Goal: Task Accomplishment & Management: Manage account settings

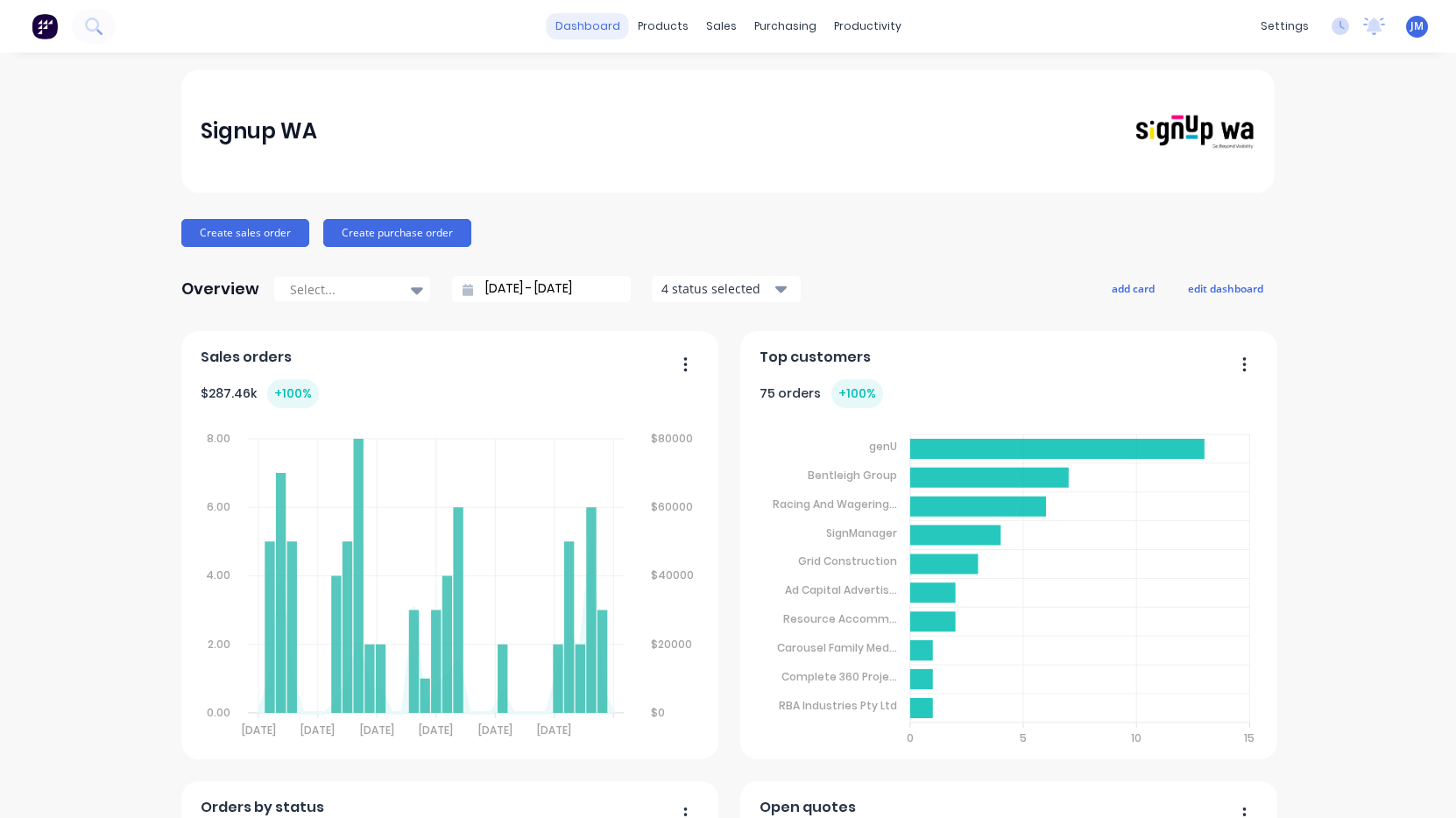
click at [619, 30] on link "dashboard" at bounding box center [588, 26] width 83 height 26
click at [764, 85] on div "Sales Orders" at bounding box center [785, 84] width 71 height 16
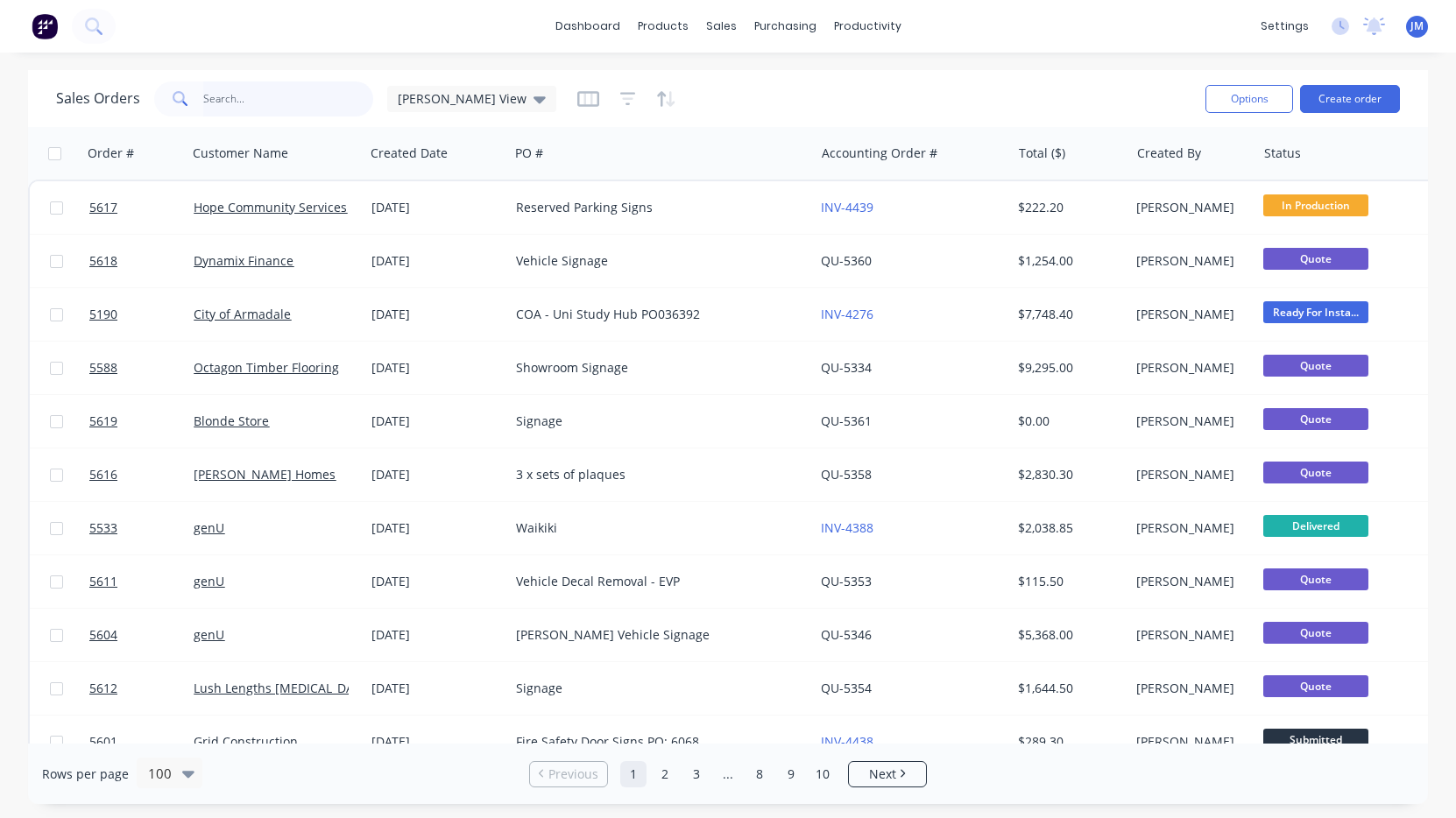
click at [236, 112] on input "text" at bounding box center [288, 99] width 171 height 35
type input "Lath"
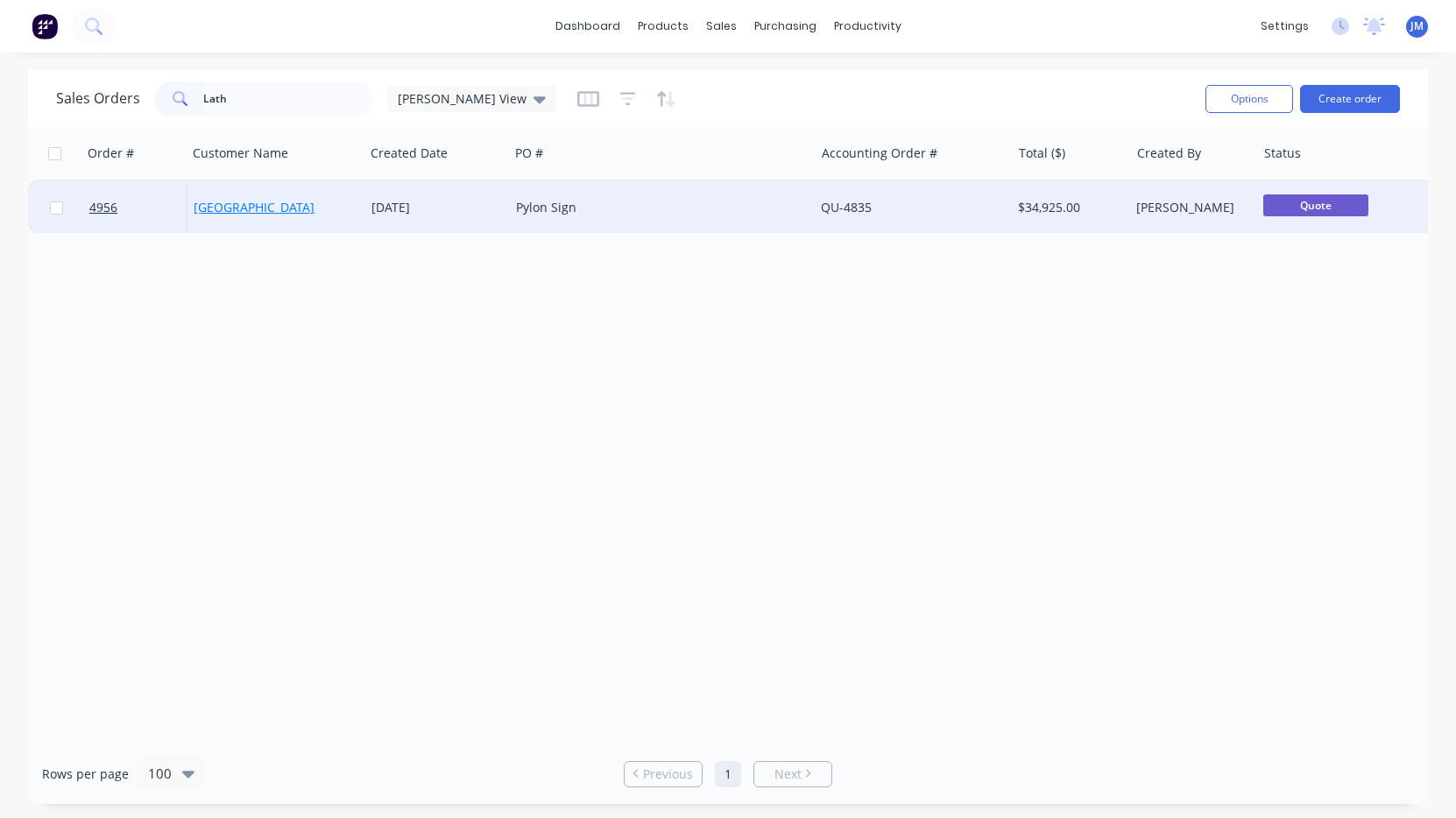
click at [261, 212] on link "[GEOGRAPHIC_DATA]" at bounding box center [254, 208] width 121 height 17
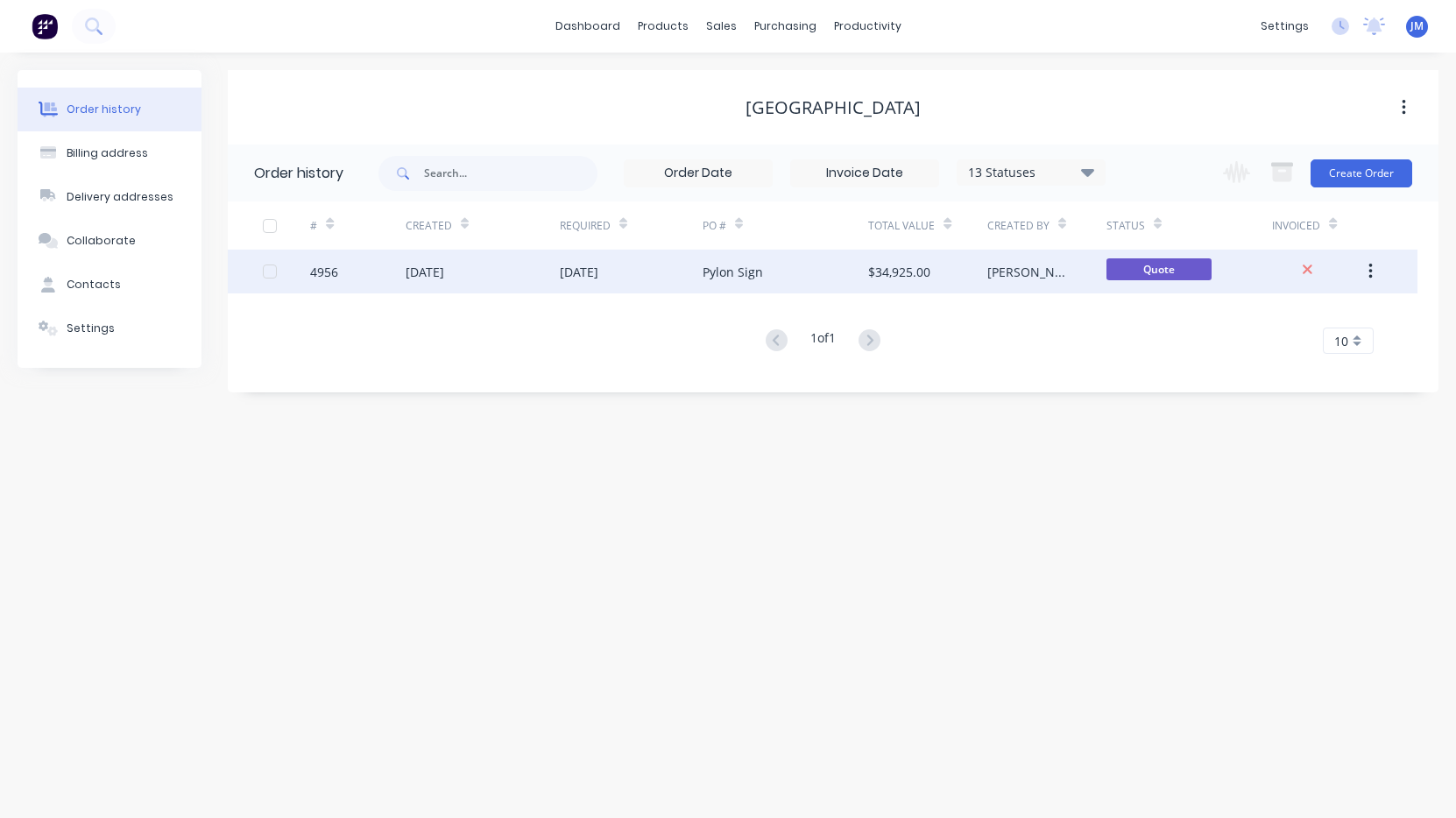
click at [553, 261] on div "[DATE]" at bounding box center [483, 271] width 154 height 44
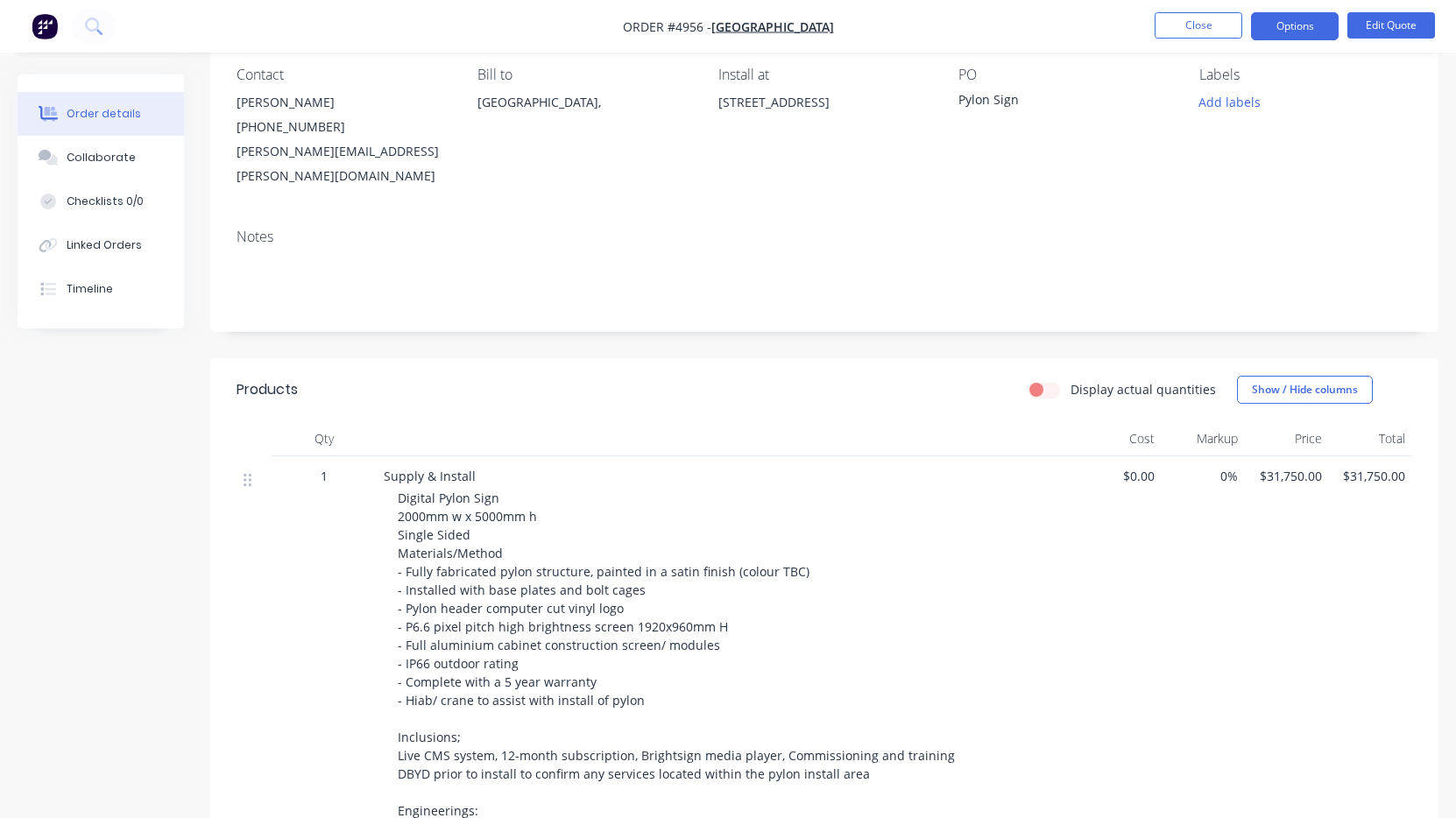
scroll to position [150, 0]
click at [1291, 34] on button "Options" at bounding box center [1294, 26] width 87 height 28
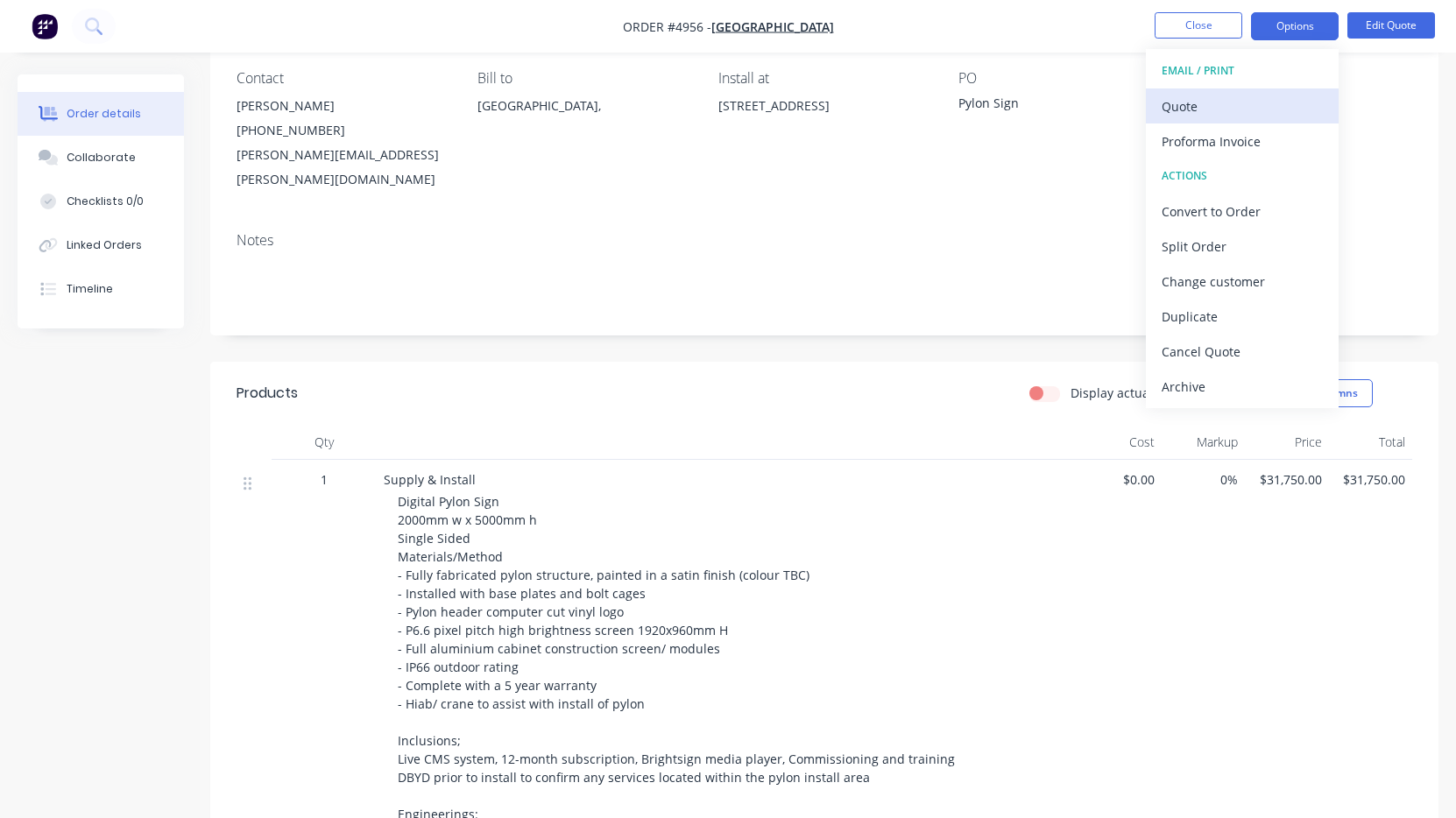
click at [1221, 112] on div "Quote" at bounding box center [1243, 106] width 162 height 25
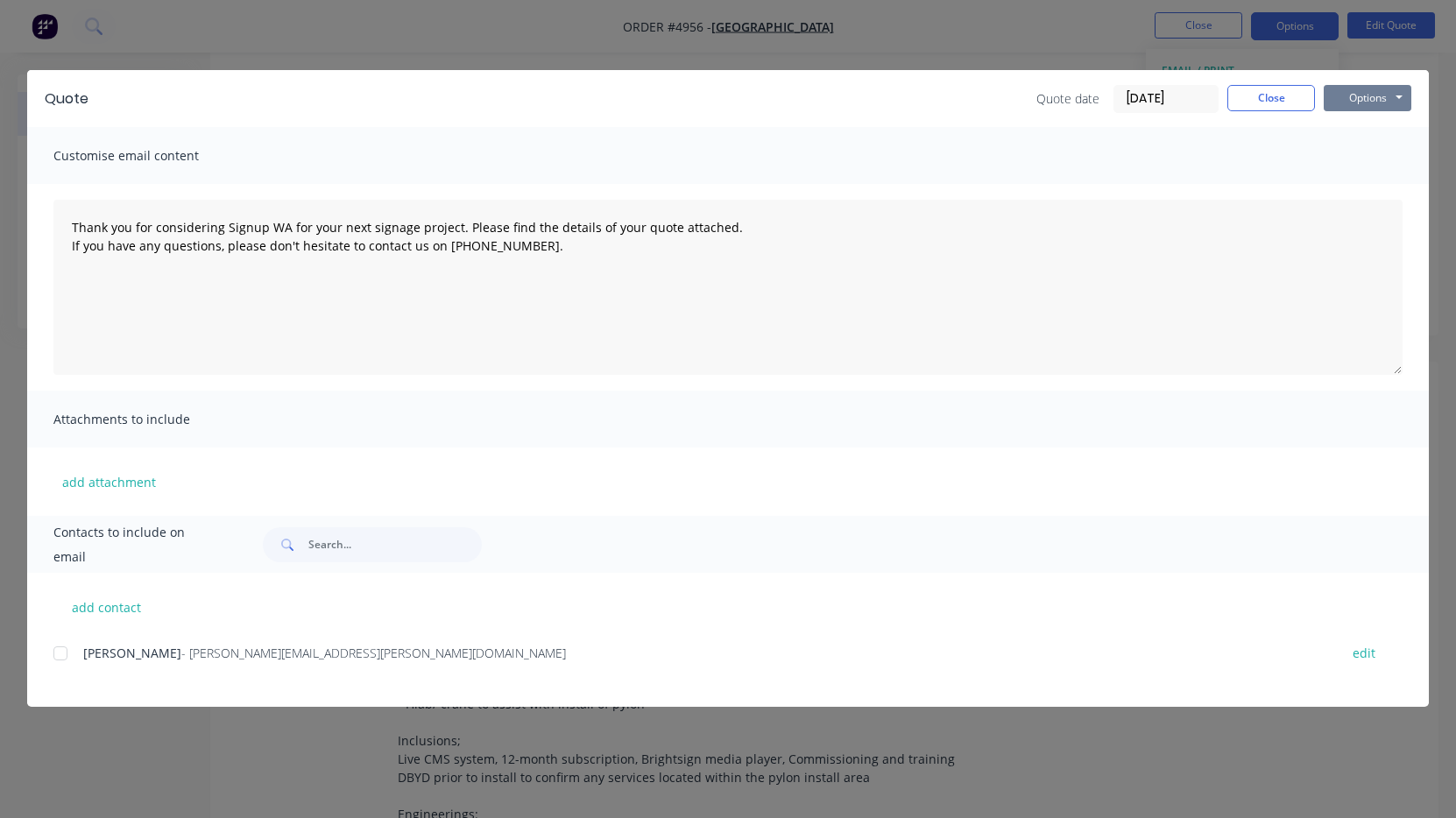
click at [1356, 102] on button "Options" at bounding box center [1367, 98] width 87 height 26
click at [1359, 153] on button "Print" at bounding box center [1379, 158] width 112 height 29
type textarea "Thank you for considering Signup WA for your next signage project. Please find …"
click at [1272, 92] on button "Close" at bounding box center [1271, 98] width 87 height 26
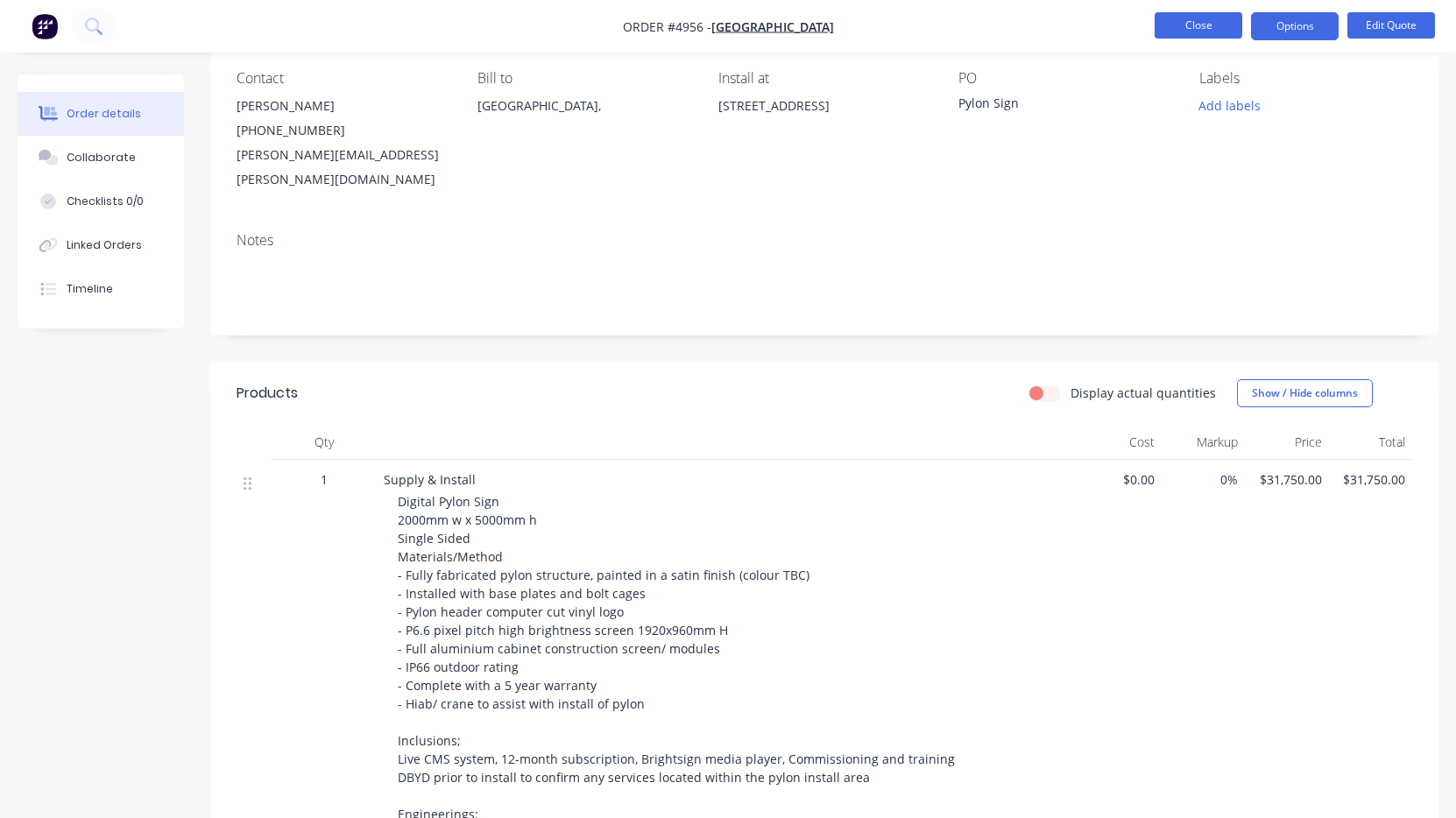
click at [1207, 23] on button "Close" at bounding box center [1198, 25] width 87 height 26
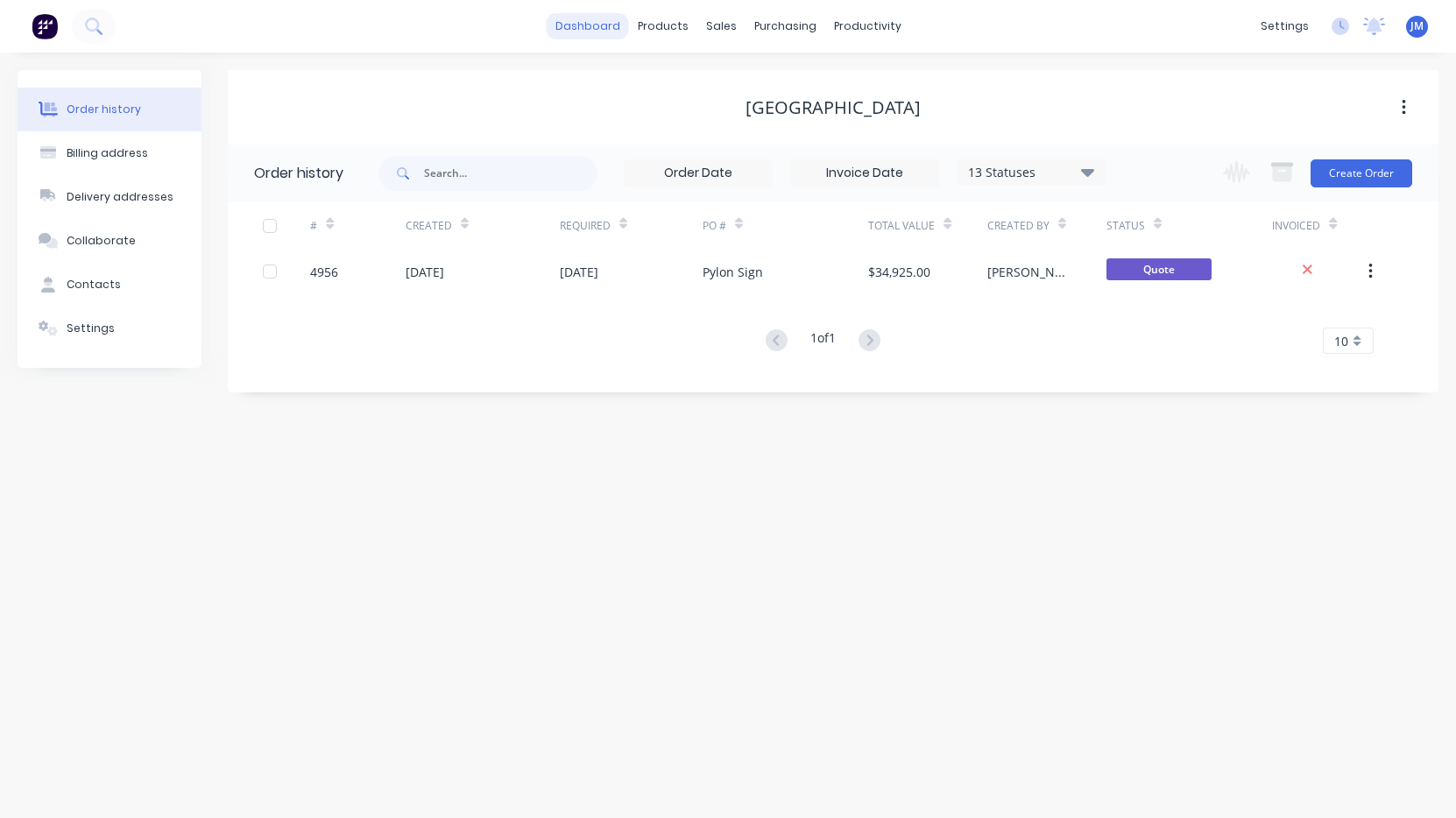
click at [589, 30] on link "dashboard" at bounding box center [588, 26] width 83 height 26
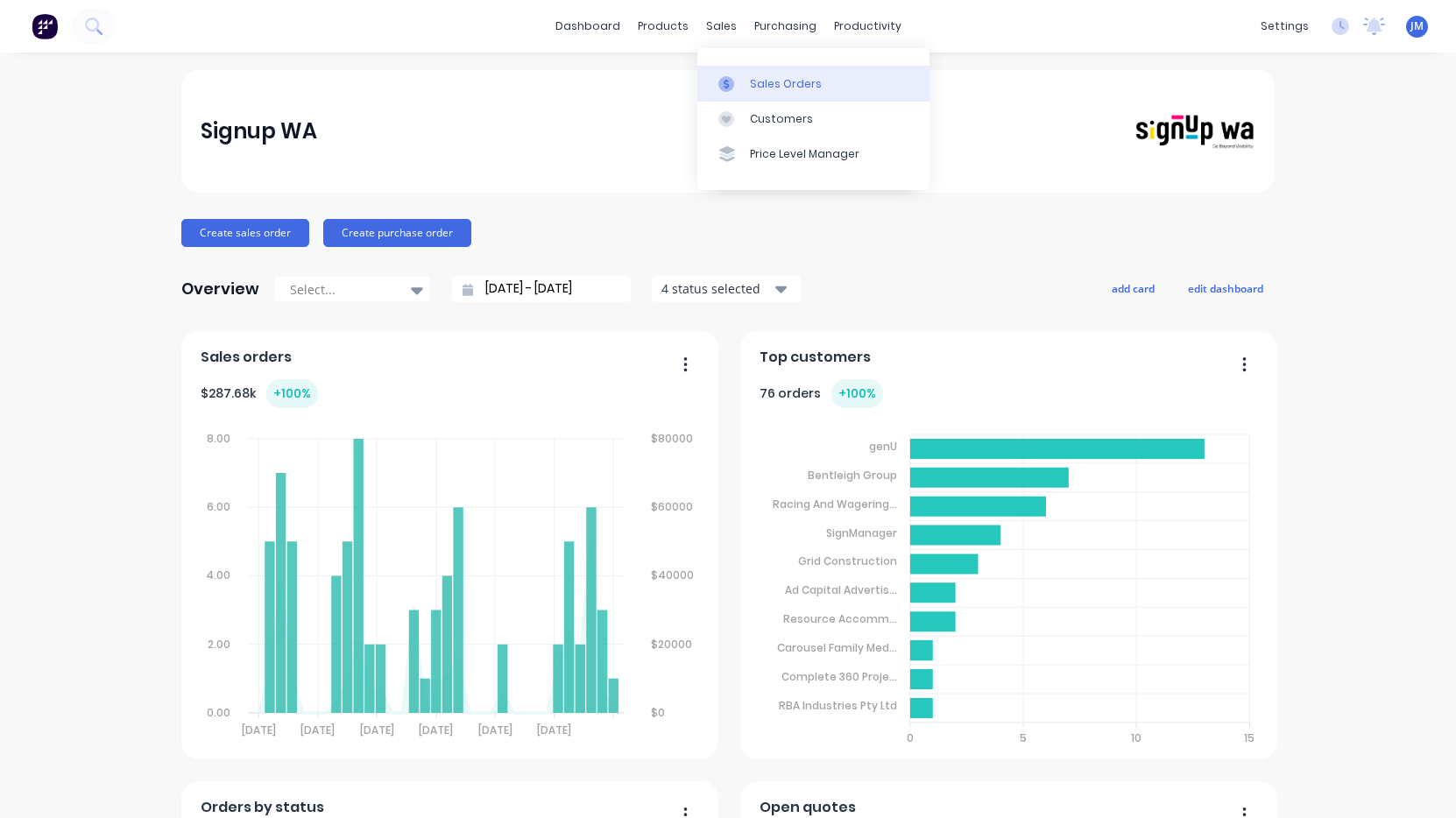
click at [782, 71] on link "Sales Orders" at bounding box center [813, 83] width 232 height 35
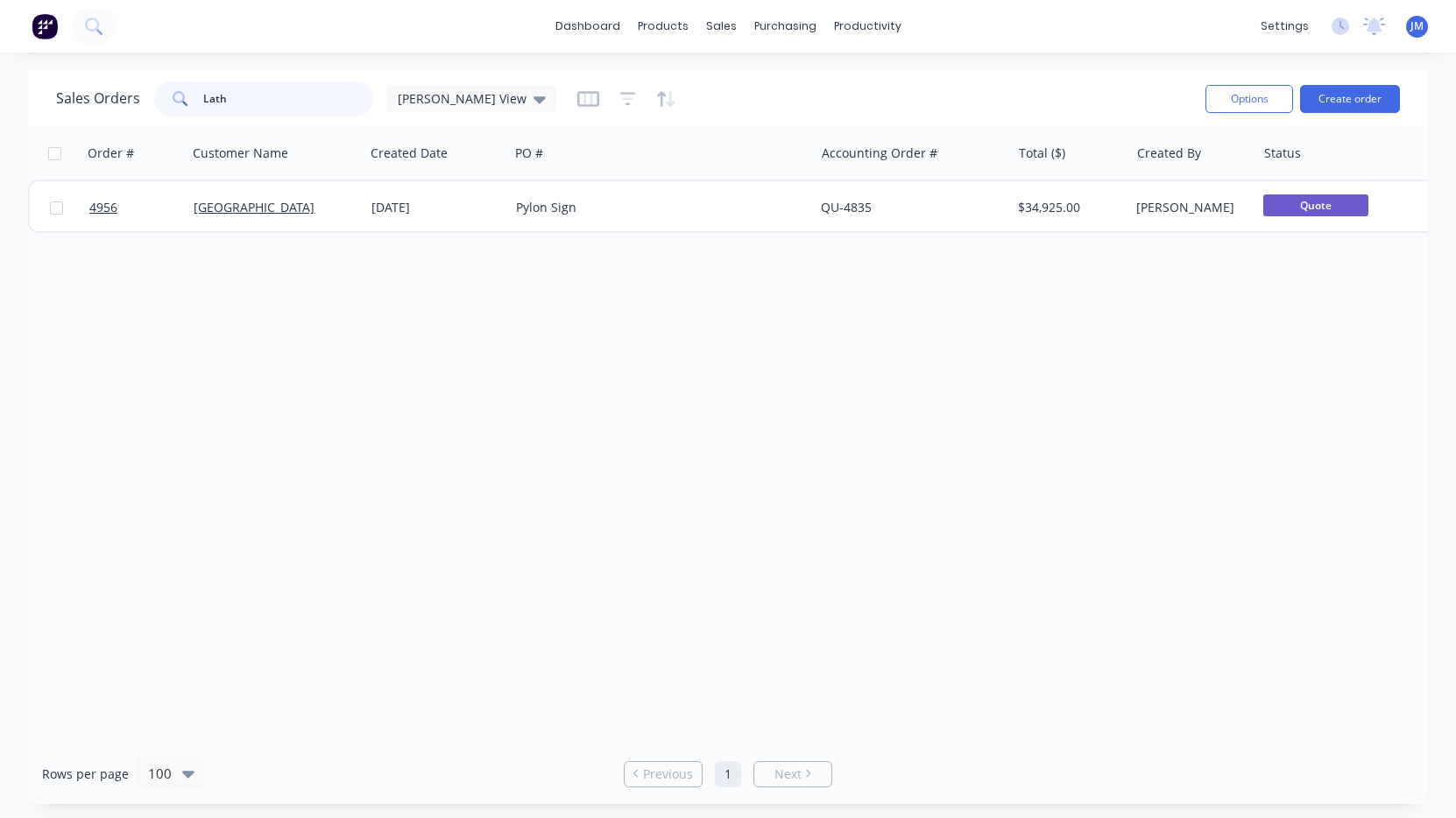
drag, startPoint x: 251, startPoint y: 97, endPoint x: 156, endPoint y: 97, distance: 95.0
click at [156, 97] on div "Lath" at bounding box center [263, 99] width 219 height 35
type input "vet"
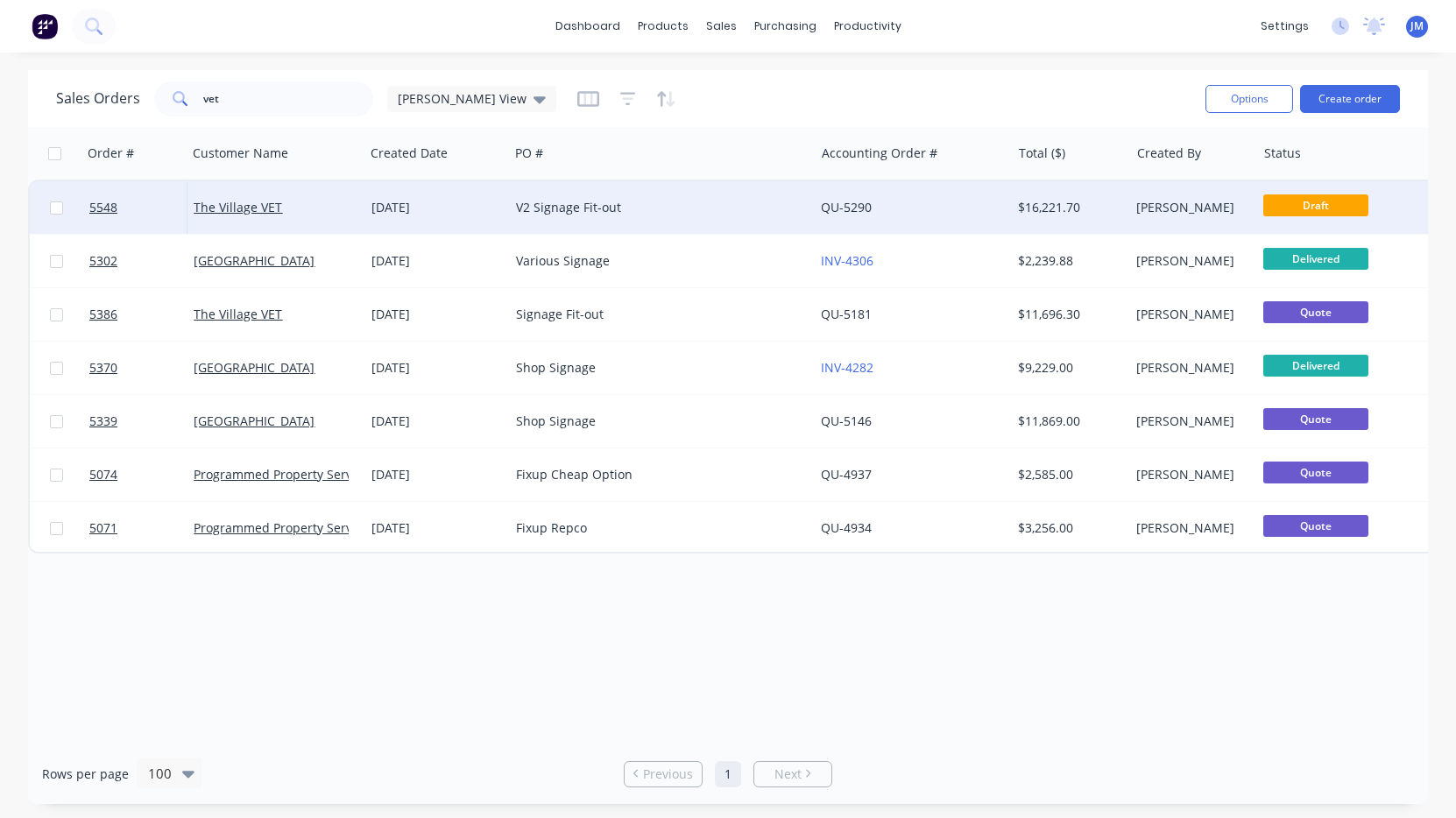
click at [658, 212] on div "V2 Signage Fit-out" at bounding box center [654, 208] width 277 height 18
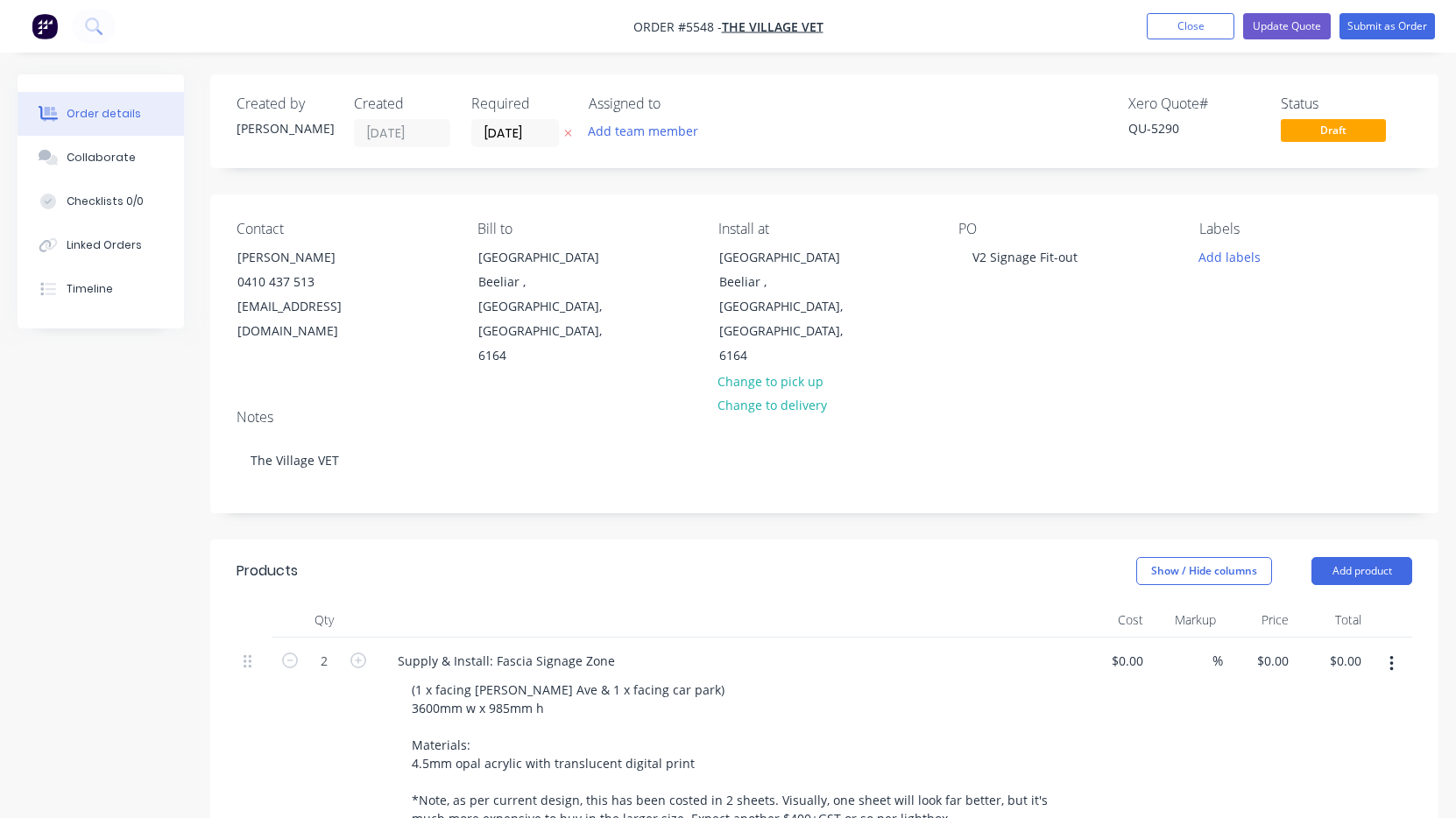
type input "$1,670.00"
type input "$3,340.00"
type input "$490.00"
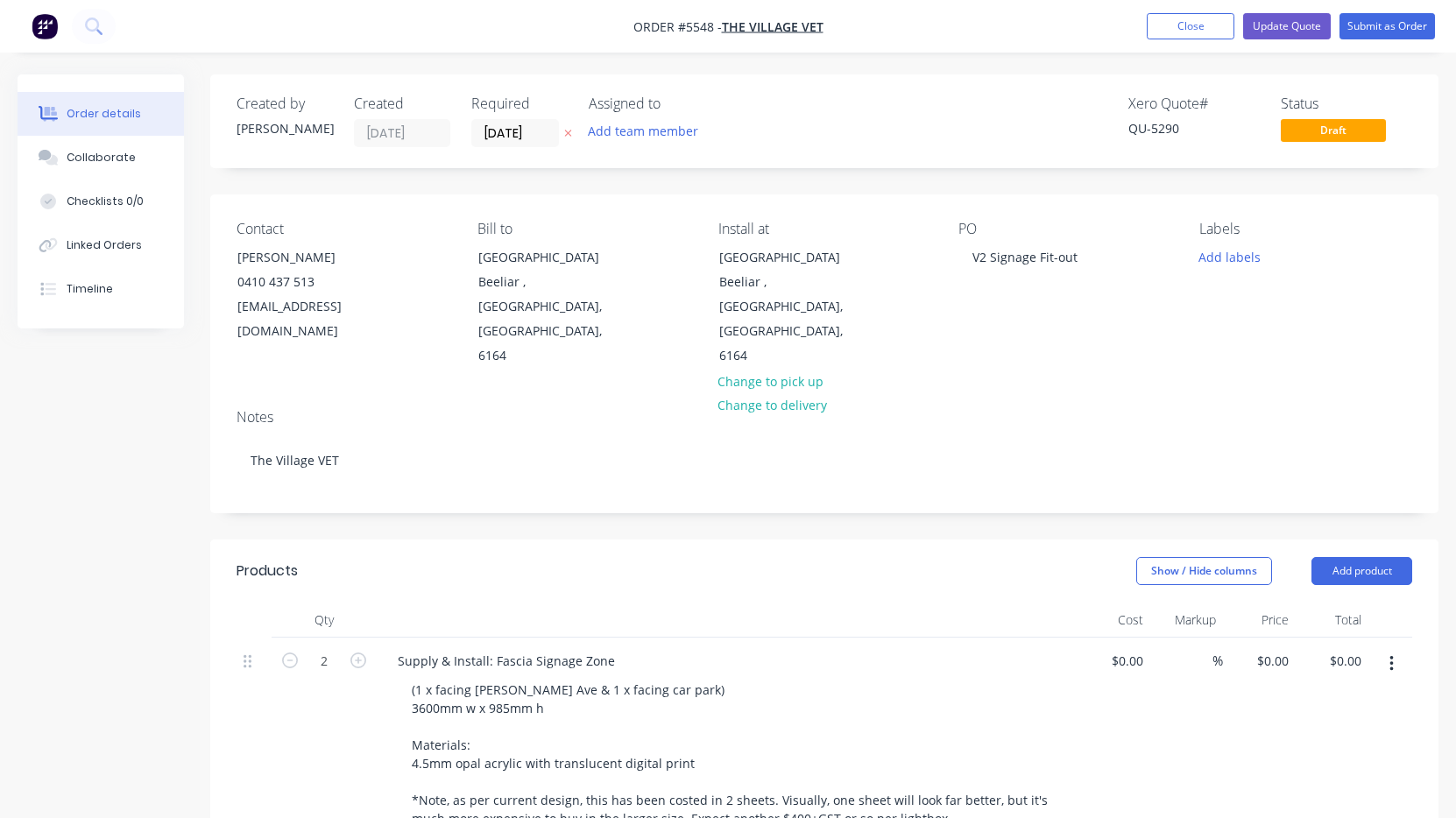
type input "$980.00"
type input "$600.00"
type input "$2,480.00"
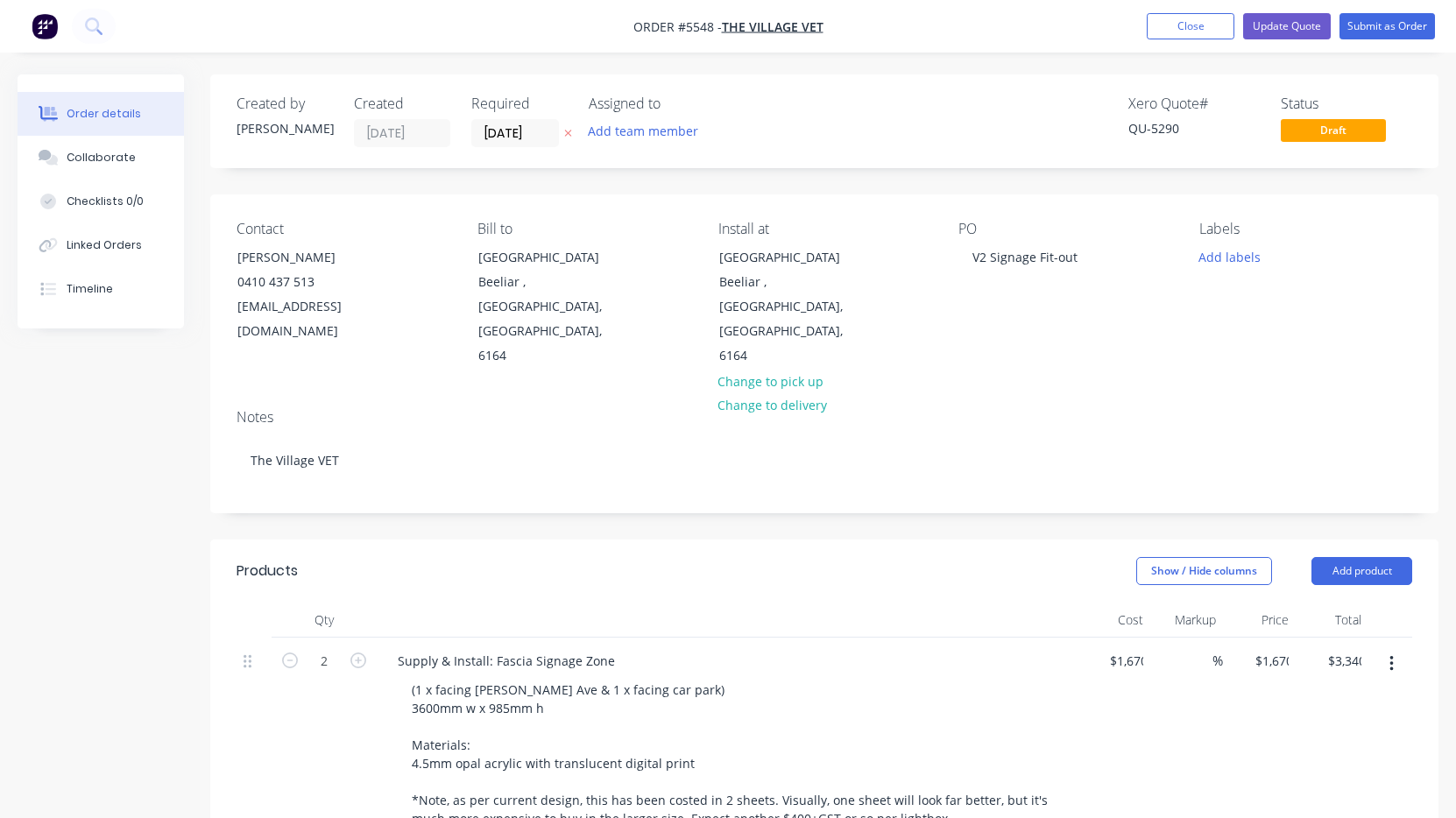
type input "$2,480.00"
type input "$3,805.00"
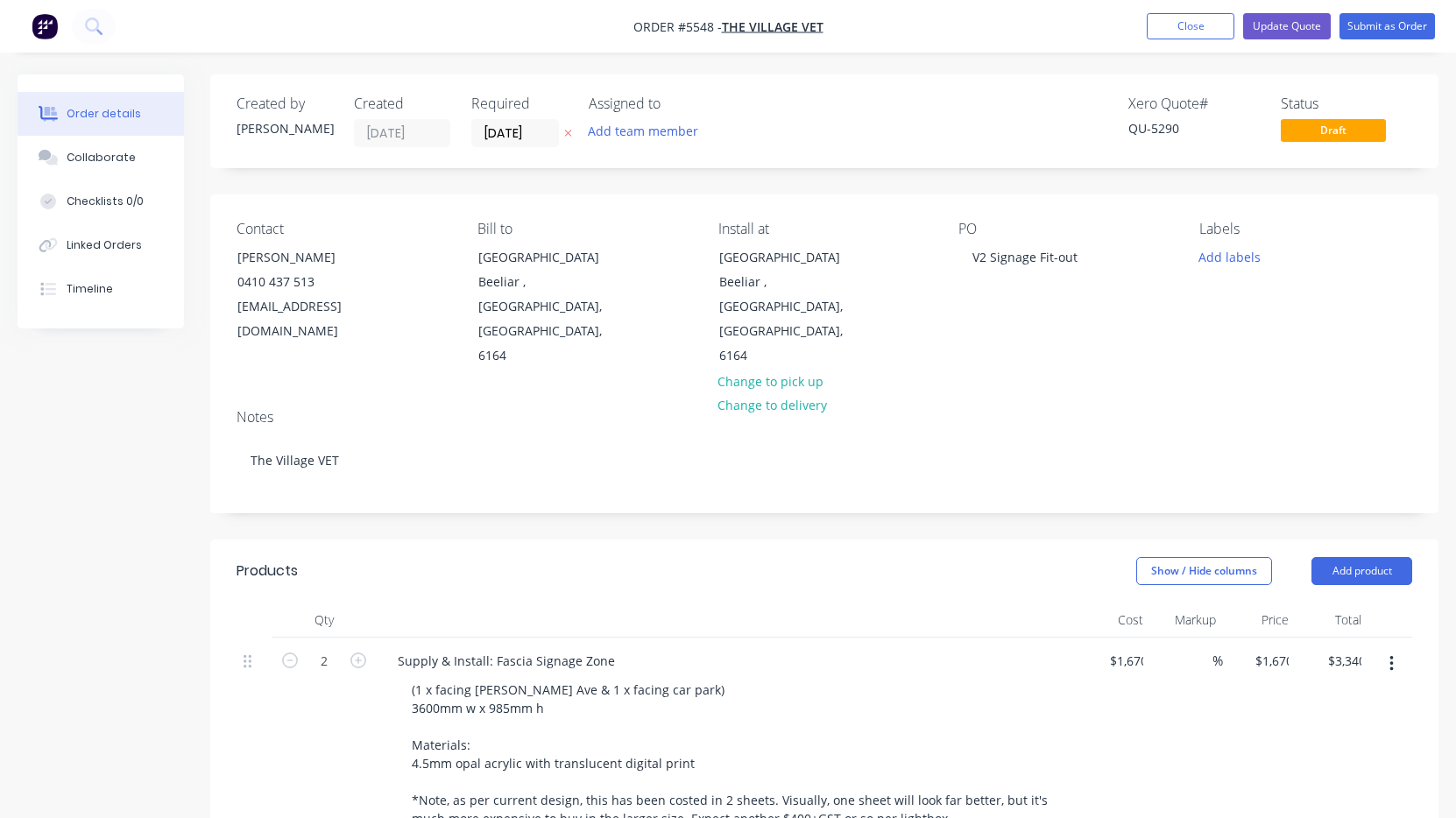
type input "$1,902.00"
type input "$390.00"
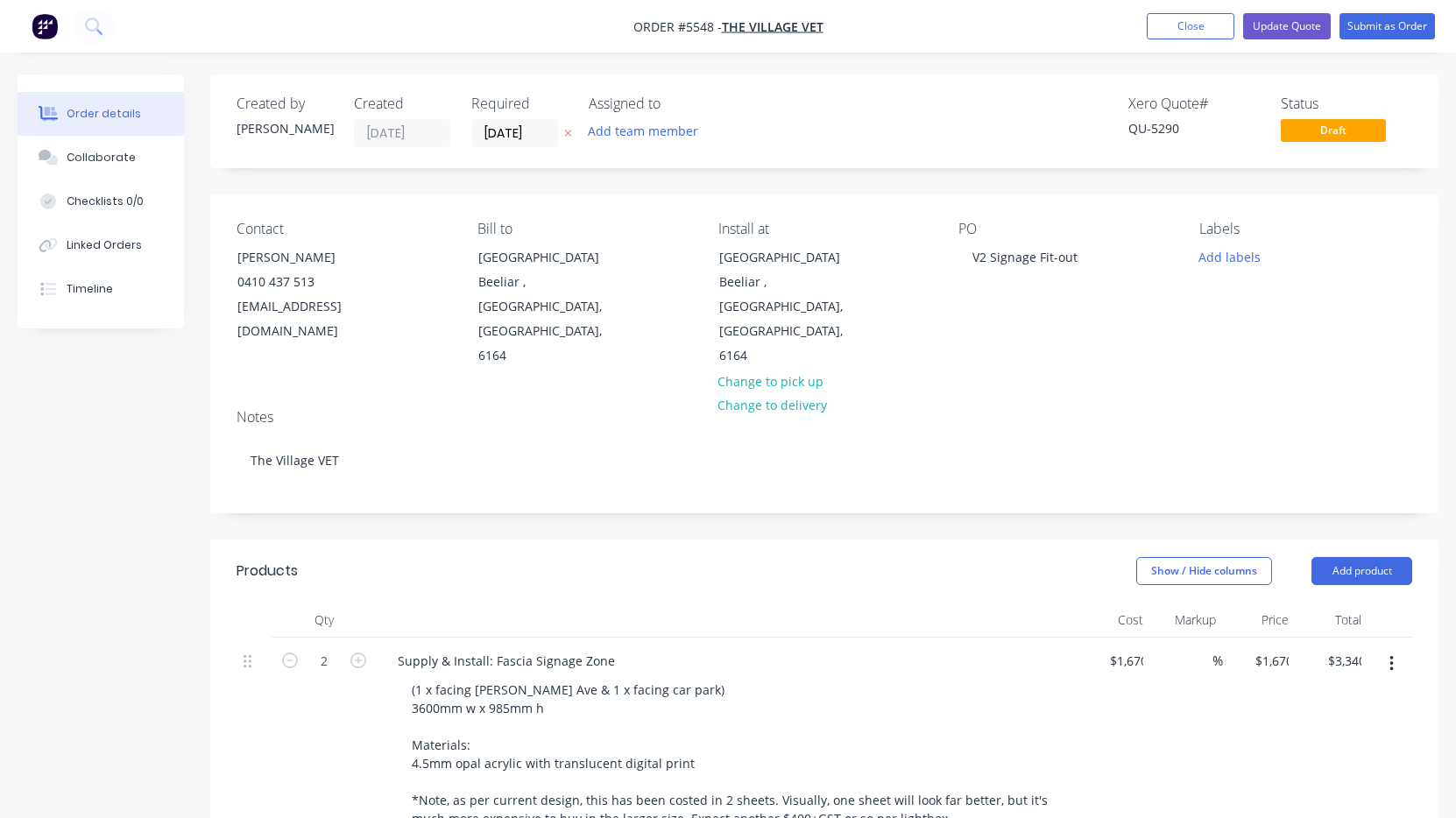
type input "$390.00"
type input "$1,250.00"
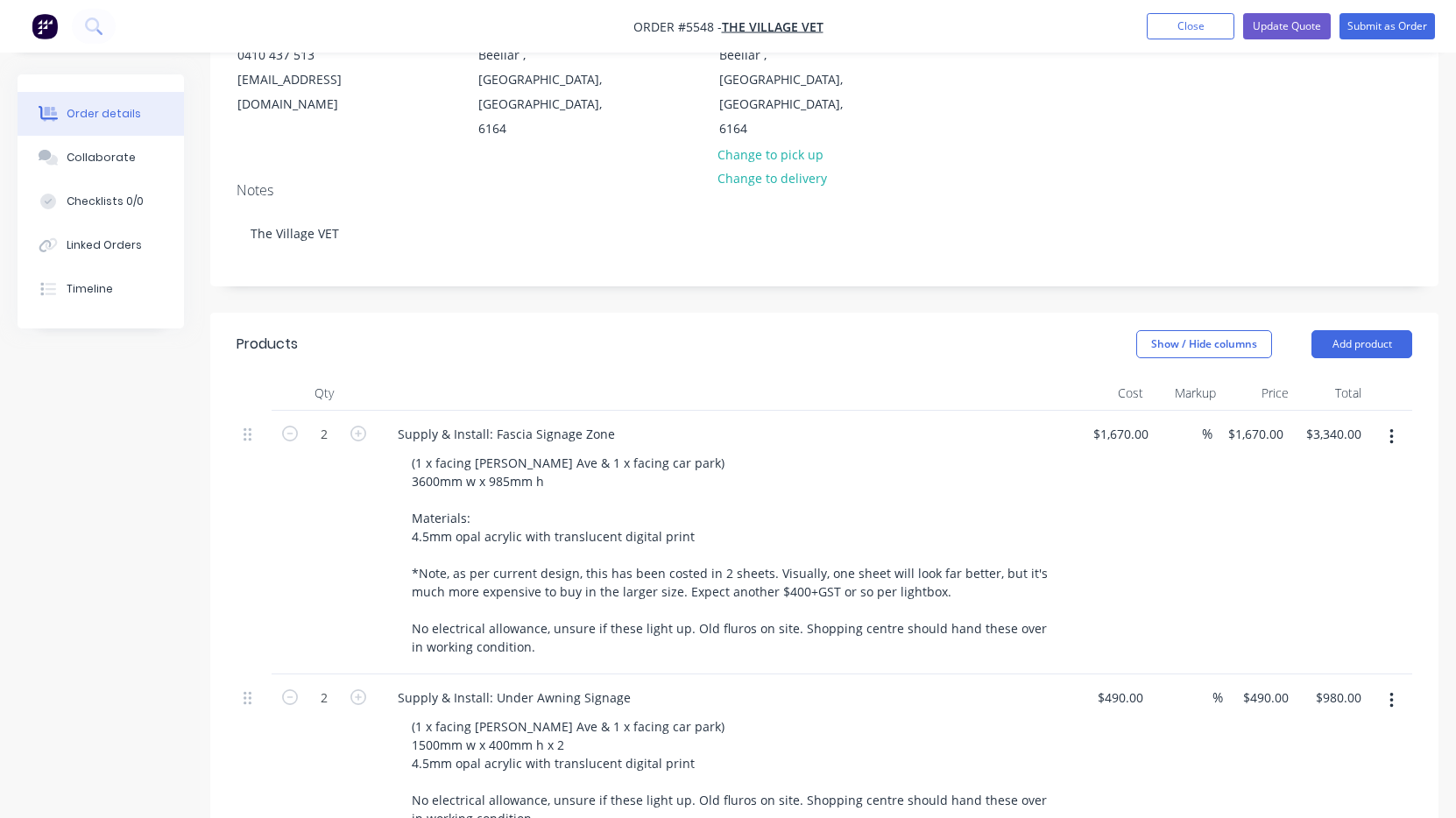
scroll to position [230, 0]
